Goal: Task Accomplishment & Management: Use online tool/utility

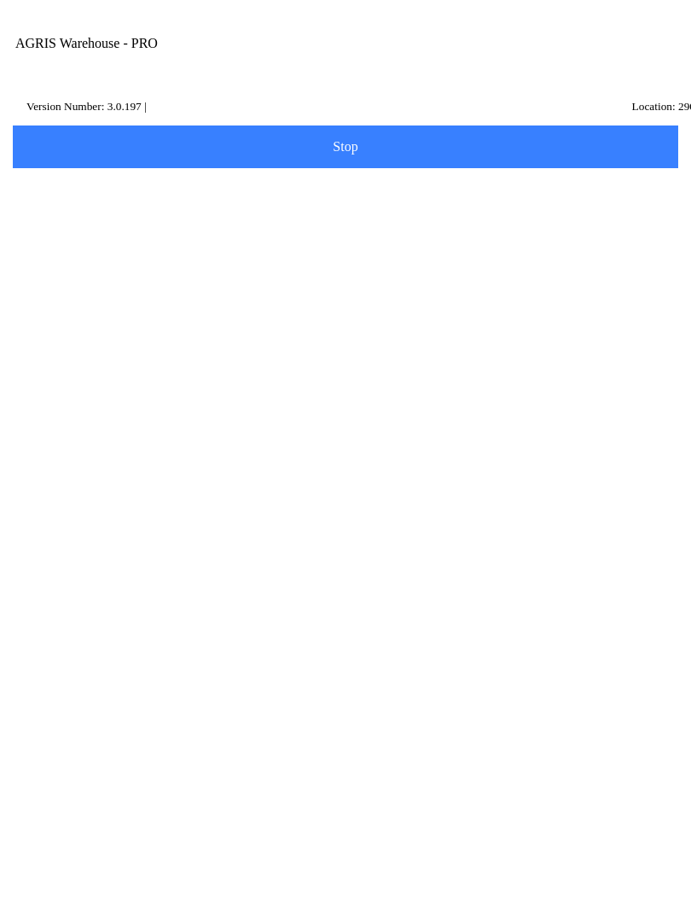
click at [604, 453] on span "Details" at bounding box center [559, 458] width 143 height 11
click at [389, 566] on button "Ok" at bounding box center [345, 565] width 230 height 38
click at [31, 284] on ion-col "Pending Transfer" at bounding box center [179, 315] width 333 height 62
click at [20, 307] on icon at bounding box center [24, 314] width 14 height 14
click at [26, 119] on ion-card "SHIP" at bounding box center [345, 169] width 647 height 106
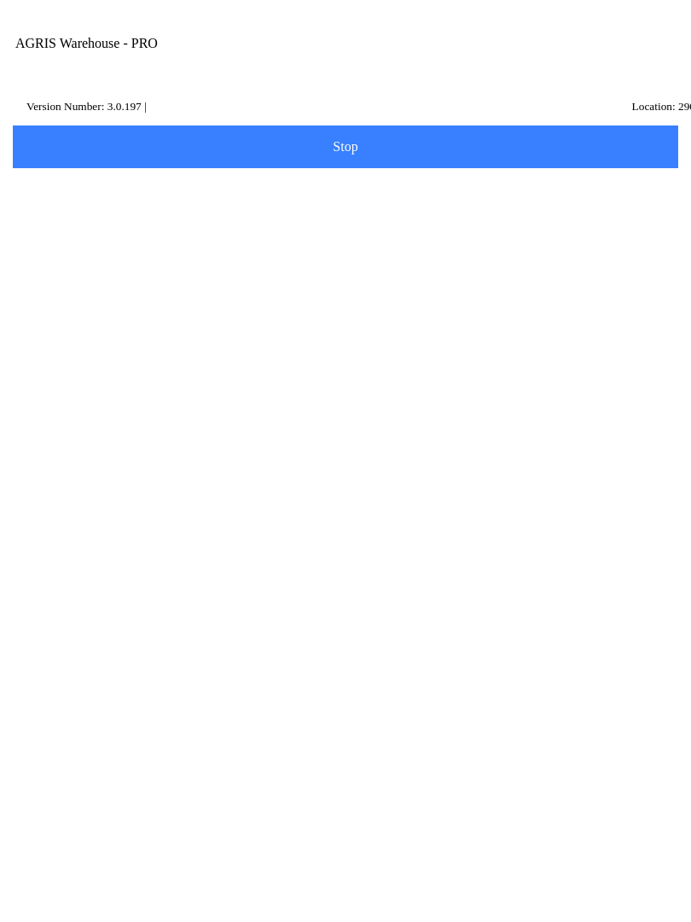
click at [20, 107] on icon at bounding box center [16, 103] width 14 height 14
click at [411, 512] on button "Confirm" at bounding box center [403, 504] width 115 height 38
click at [585, 532] on ion-card-content "Pending Tickets" at bounding box center [345, 583] width 647 height 102
click at [24, 103] on ion-col "Pending Tickets" at bounding box center [179, 131] width 333 height 62
click at [23, 122] on icon at bounding box center [24, 129] width 14 height 14
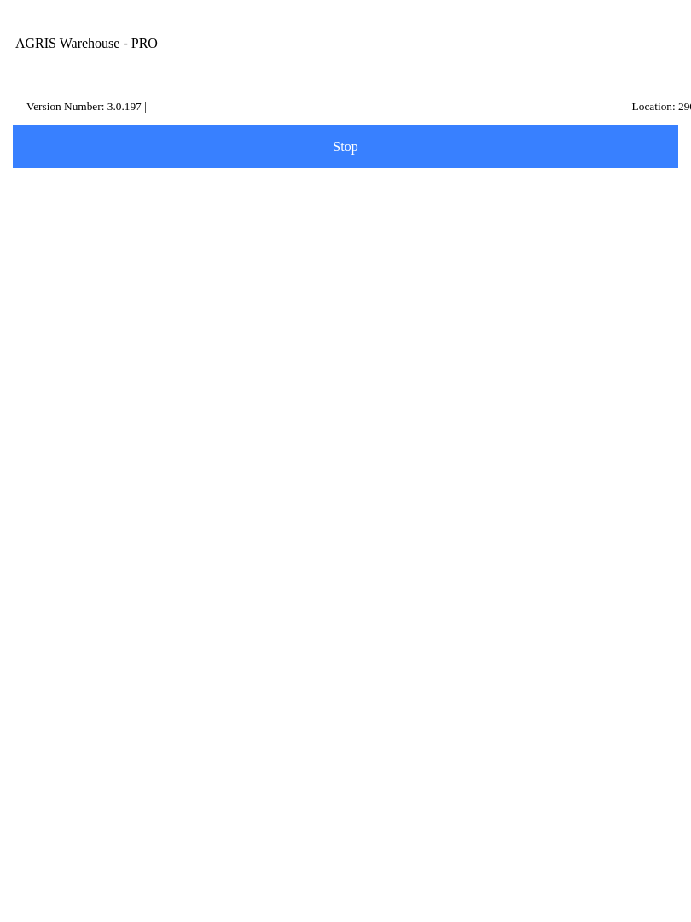
click at [85, 691] on ion-card-content "Pending Transfers" at bounding box center [345, 744] width 647 height 106
click at [32, 122] on h4 "Pending Transfer" at bounding box center [179, 130] width 324 height 17
click at [23, 123] on icon at bounding box center [24, 129] width 14 height 14
click at [122, 691] on ion-card-content "Pending Transfers" at bounding box center [345, 744] width 647 height 106
click at [0, 0] on slot "Details" at bounding box center [0, 0] width 0 height 0
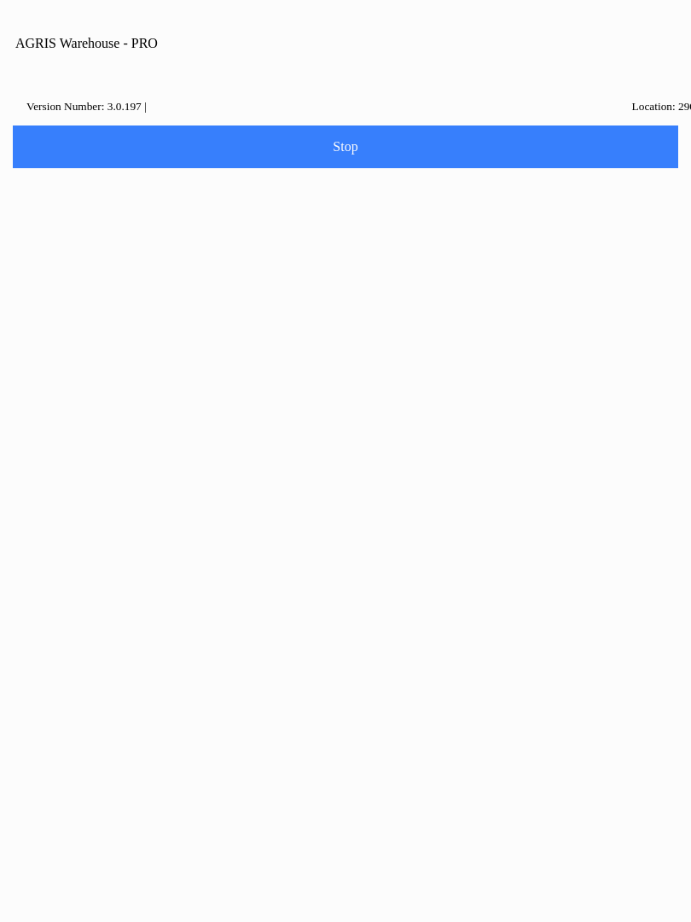
click at [381, 560] on button "Ok" at bounding box center [345, 565] width 230 height 38
click at [0, 0] on slot "Post to AGRIS" at bounding box center [0, 0] width 0 height 0
click at [17, 122] on icon at bounding box center [24, 129] width 14 height 14
click at [132, 691] on ion-card-content "Pending Transfers" at bounding box center [345, 744] width 647 height 106
click at [20, 122] on icon at bounding box center [24, 129] width 14 height 14
